Goal: Find specific page/section: Find specific page/section

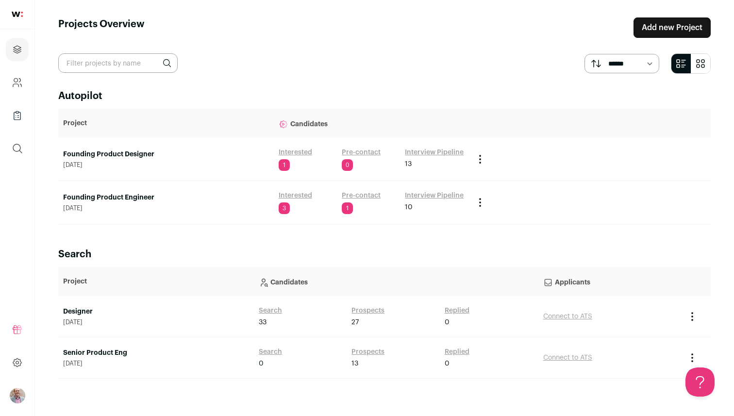
click at [120, 196] on link "Founding Product Engineer" at bounding box center [166, 198] width 206 height 10
click at [122, 153] on link "Founding Product Designer" at bounding box center [166, 154] width 206 height 10
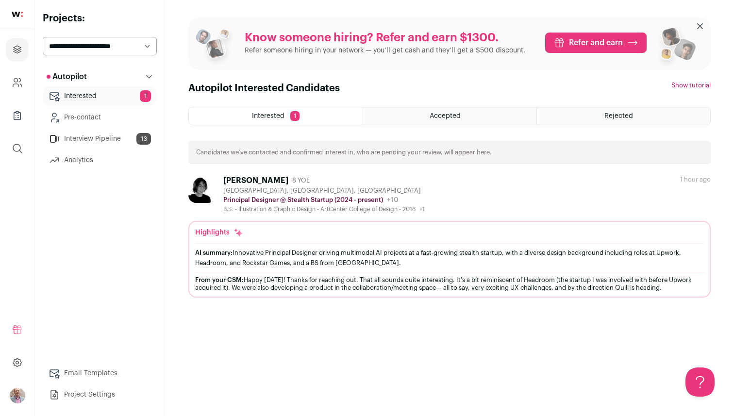
click at [86, 135] on link "Interview Pipeline 13" at bounding box center [100, 138] width 114 height 19
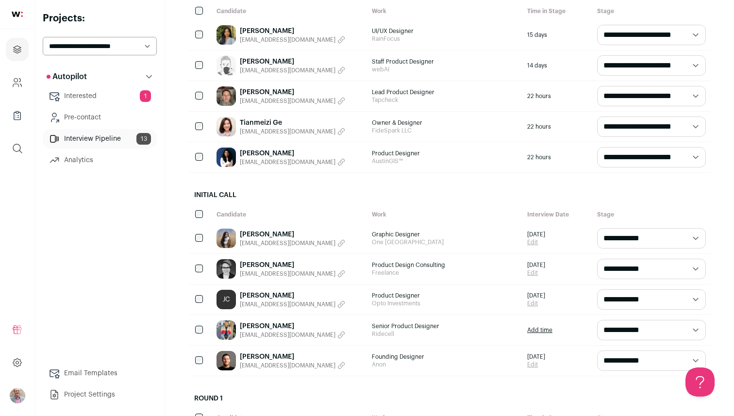
scroll to position [208, 0]
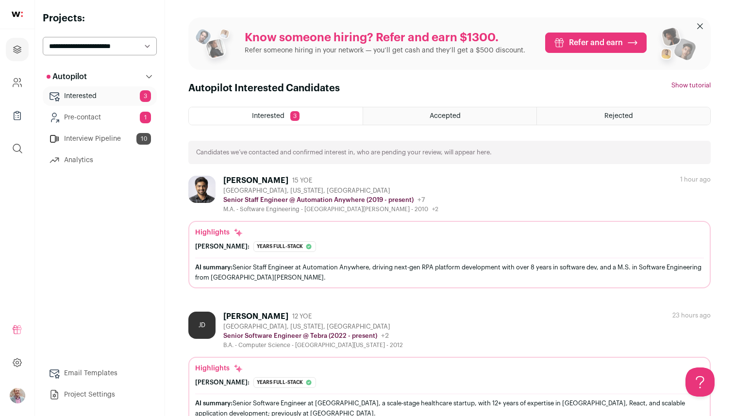
click at [88, 138] on link "Interview Pipeline 10" at bounding box center [100, 138] width 114 height 19
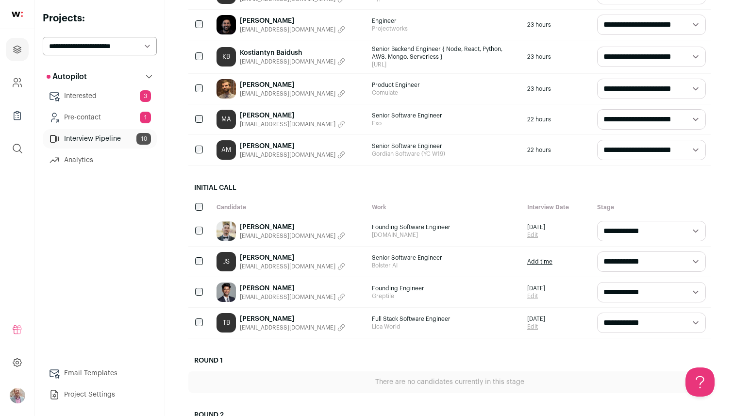
scroll to position [147, 0]
